Goal: Task Accomplishment & Management: Use online tool/utility

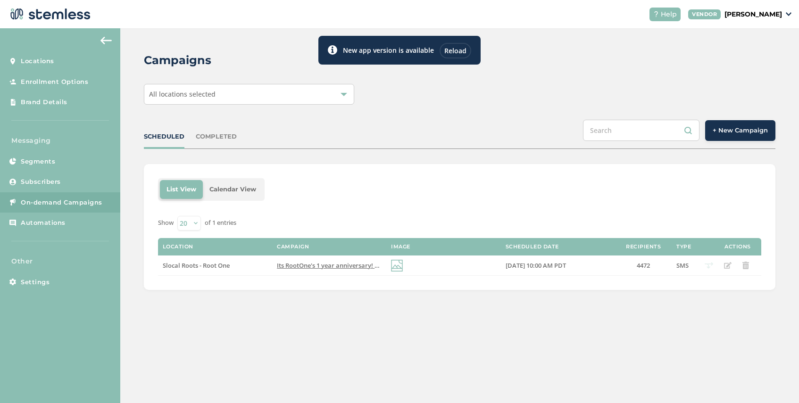
click at [455, 46] on div "Reload" at bounding box center [456, 51] width 32 height 16
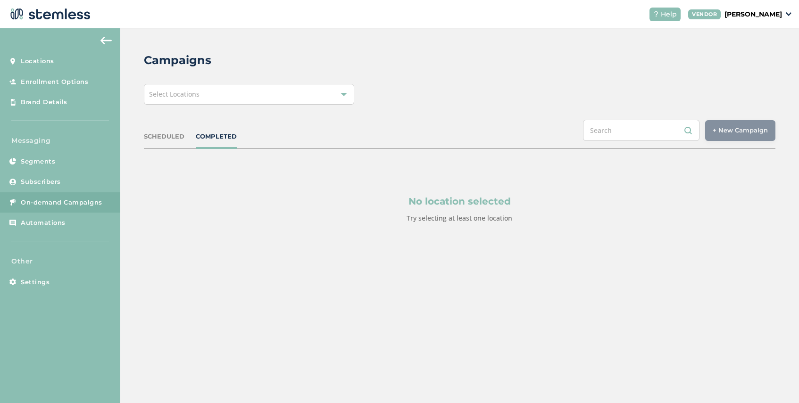
click at [184, 96] on span "Select Locations" at bounding box center [174, 94] width 50 height 9
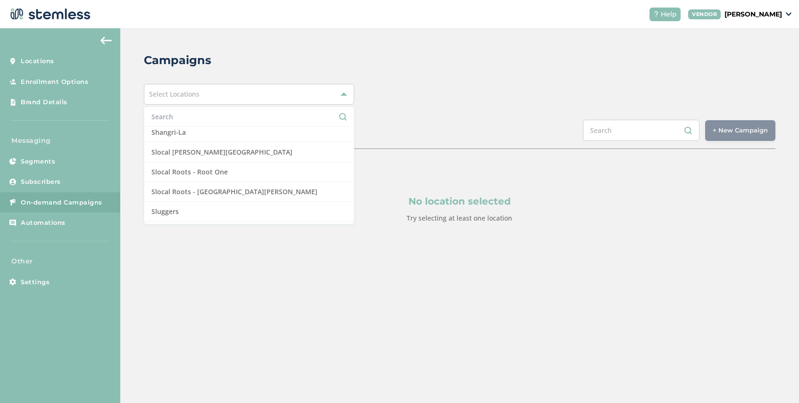
scroll to position [844, 0]
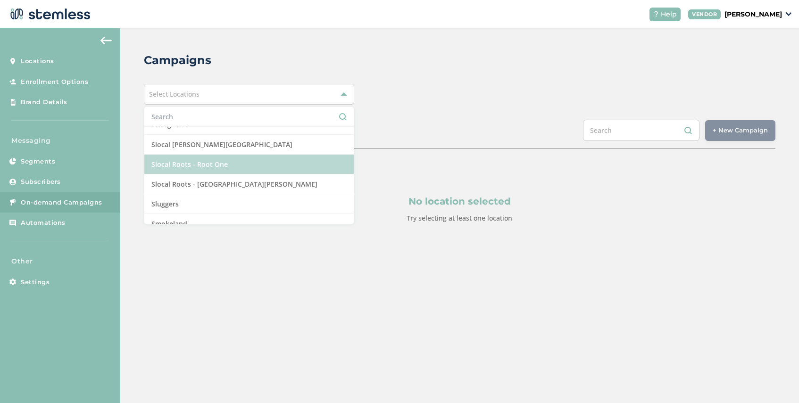
click at [241, 166] on li "Slocal Roots - Root One" at bounding box center [249, 165] width 210 height 20
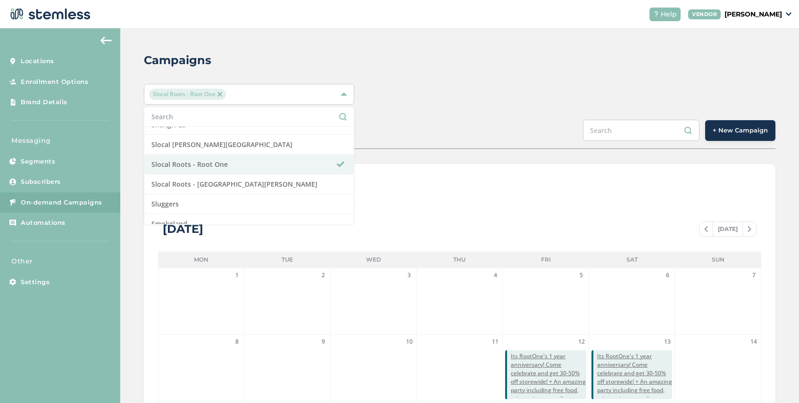
click at [369, 145] on div "SCHEDULED COMPLETED + New Campaign" at bounding box center [460, 134] width 632 height 29
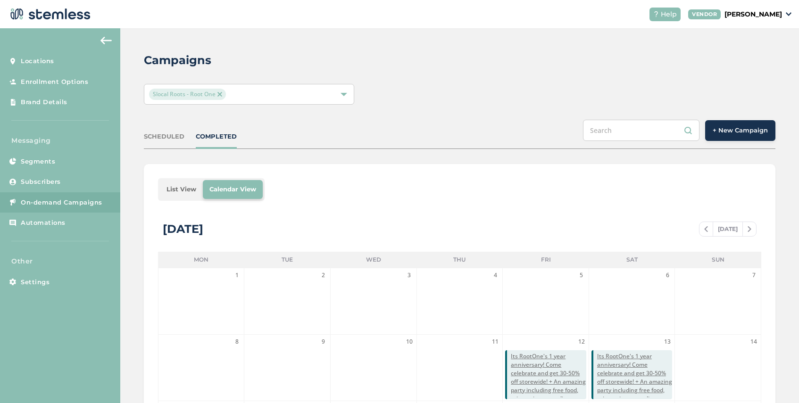
click at [179, 194] on li "List View" at bounding box center [181, 189] width 43 height 19
